Goal: Find contact information: Obtain details needed to contact an individual or organization

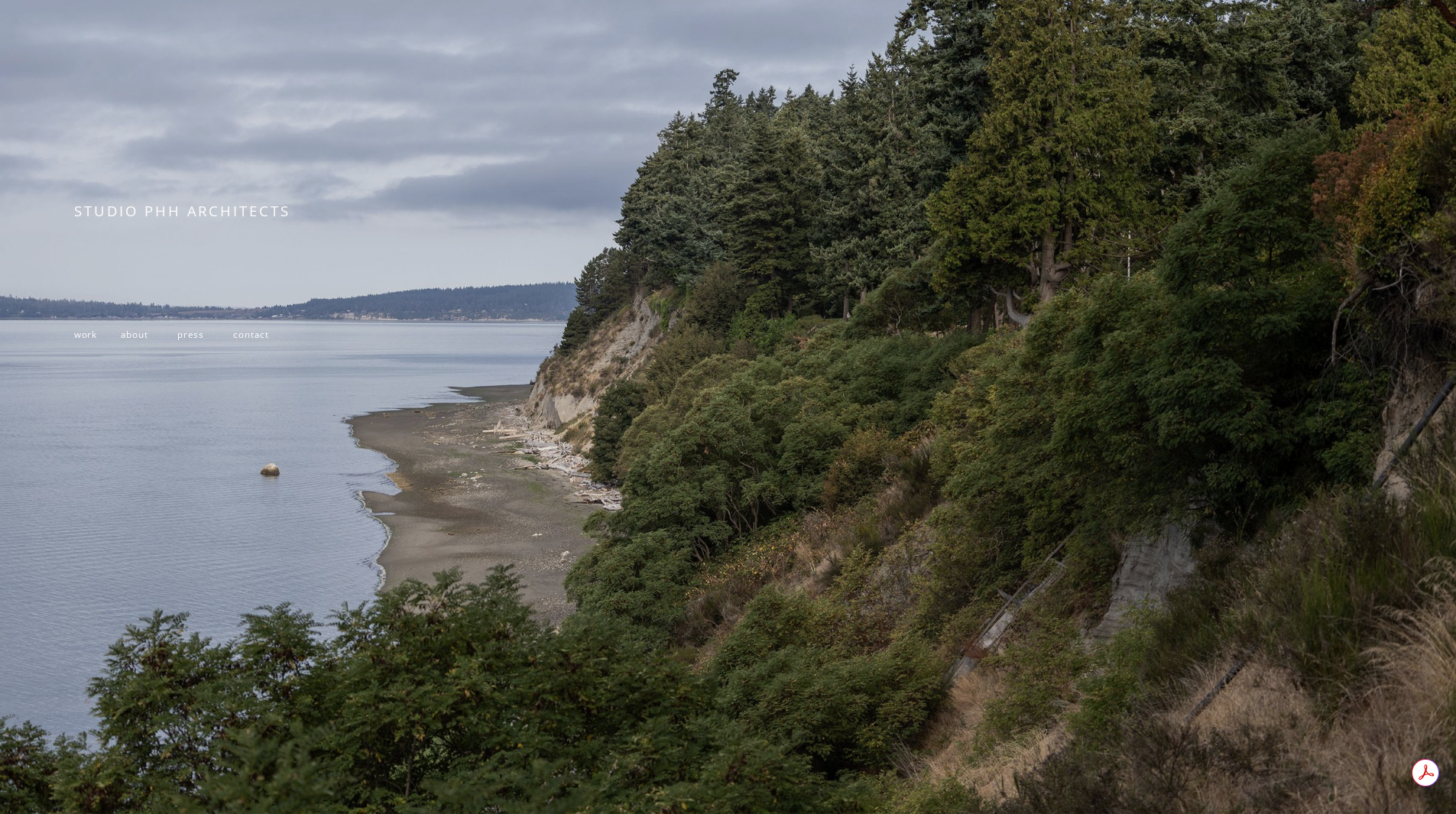
click at [233, 328] on span at bounding box center [218, 334] width 29 height 12
click at [244, 331] on span "contact" at bounding box center [251, 334] width 36 height 12
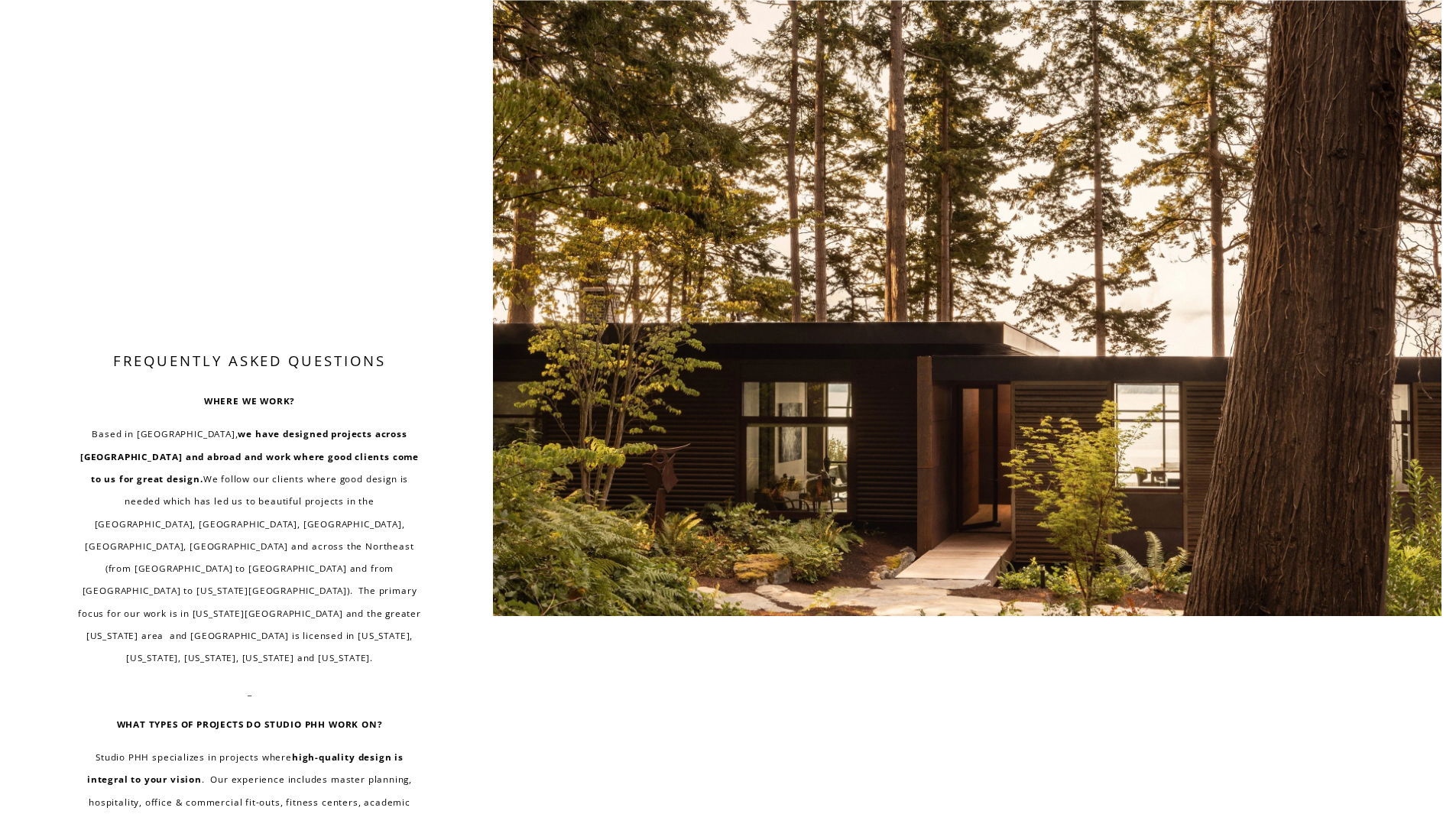
scroll to position [722, 0]
